Goal: Navigation & Orientation: Go to known website

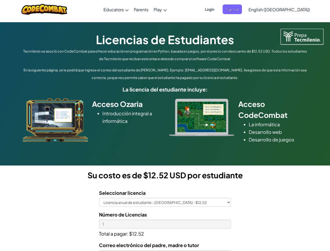
click at [165, 125] on div at bounding box center [201, 117] width 73 height 38
click at [217, 9] on span "Login" at bounding box center [209, 9] width 16 height 10
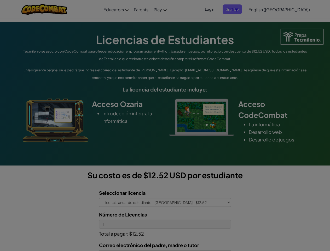
click at [241, 9] on div at bounding box center [165, 125] width 330 height 251
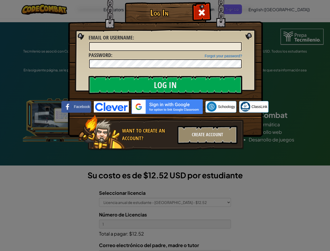
click at [264, 9] on div "Log In Unknown Error Email or Username : Forgot your password? Password : Log I…" at bounding box center [165, 125] width 330 height 251
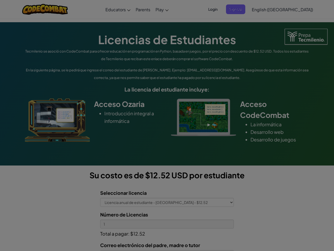
click at [264, 9] on div "Log In Unknown Error Email or Username : Forgot your password? Password : Log I…" at bounding box center [167, 125] width 334 height 251
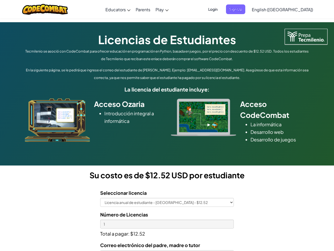
click at [292, 9] on div at bounding box center [167, 125] width 334 height 251
